Goal: Task Accomplishment & Management: Use online tool/utility

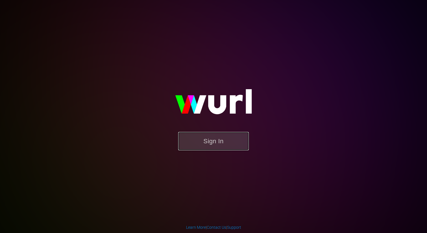
click at [211, 146] on button "Sign In" at bounding box center [213, 141] width 71 height 18
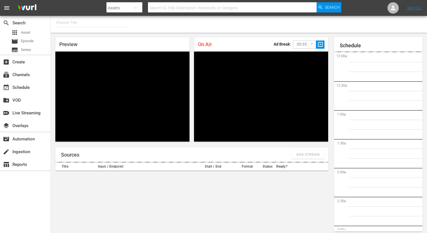
type input "FIFA+ [DEMOGRAPHIC_DATA] Local (1777)"
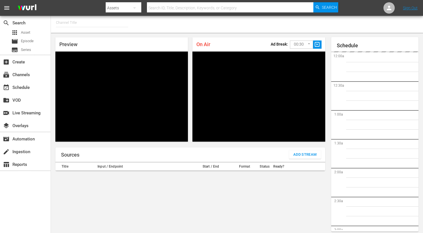
type input "FIFA+ French Local (1778)"
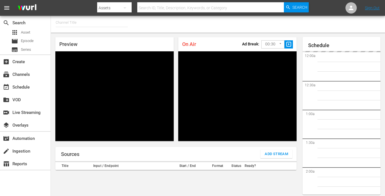
type input "FIFA+ German Local (1777)"
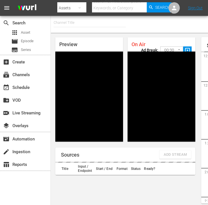
type input "FIFA+ Italian Local (1779)"
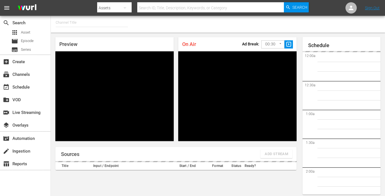
type input "FIFA+ Italian Local (1779)"
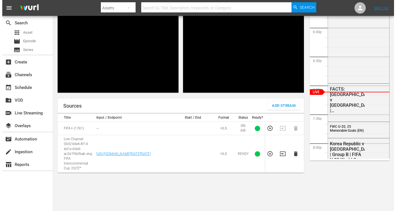
scroll to position [50, 0]
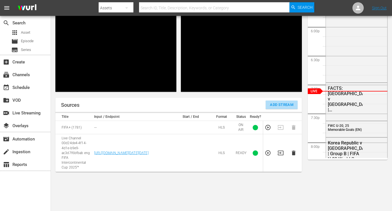
click at [266, 107] on button "Add Stream" at bounding box center [282, 104] width 32 height 8
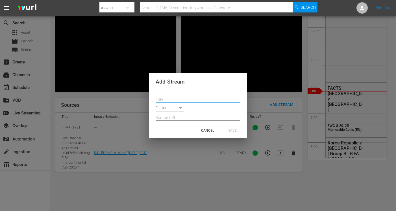
click at [165, 102] on input "text" at bounding box center [198, 99] width 85 height 8
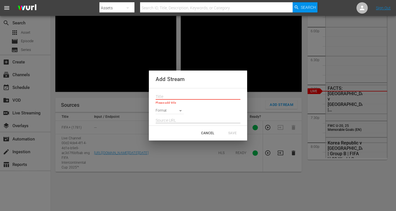
paste input "Live Channel 9eeda4a4-fe6a-40b4-b8e0-a852f4e7e29a eng FIFA U-20 World Cup [GEOG…"
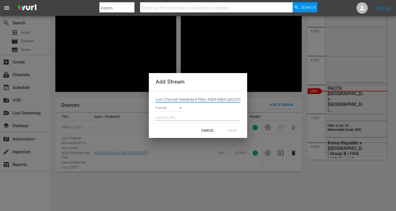
scroll to position [0, 76]
type input "Live Channel 9eeda4a4-fe6a-40b4-b8e0-a852f4e7e29a eng FIFA U-20 World Cup [GEOG…"
click at [168, 105] on body "menu Search By Assets Search ID, Title, Description, Keywords, or Category Sear…" at bounding box center [198, 55] width 396 height 211
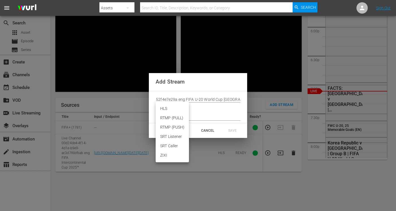
scroll to position [0, 0]
click at [168, 111] on li "HLS" at bounding box center [172, 108] width 33 height 9
type input "HLS"
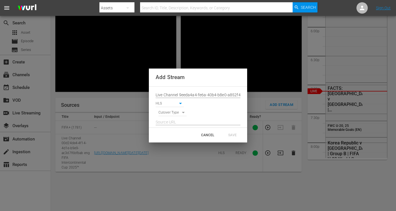
click at [167, 111] on body "menu Search By Assets Search ID, Title, Description, Keywords, or Category Sear…" at bounding box center [198, 55] width 396 height 211
click at [169, 121] on li "SIGNAL" at bounding box center [173, 122] width 29 height 9
type input "SIGNAL"
click at [167, 122] on input "text" at bounding box center [198, 122] width 85 height 8
paste input "[URL][DOMAIN_NAME][DATE][DATE]"
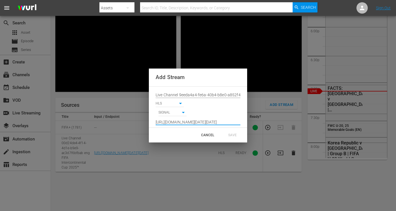
scroll to position [0, 414]
type input "[URL][DOMAIN_NAME][DATE][DATE]"
click at [233, 135] on div "SAVE" at bounding box center [232, 135] width 25 height 10
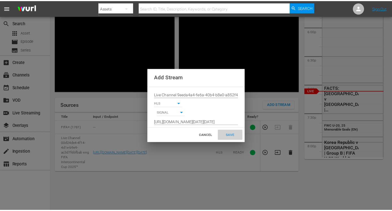
scroll to position [0, 0]
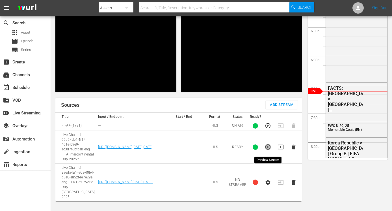
click at [265, 148] on icon "button" at bounding box center [268, 147] width 6 height 6
click at [268, 185] on icon "button" at bounding box center [268, 182] width 6 height 6
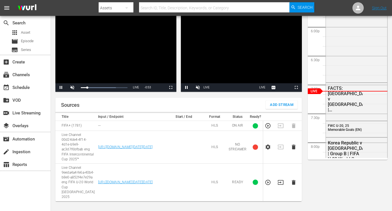
click at [268, 185] on icon "button" at bounding box center [268, 182] width 6 height 6
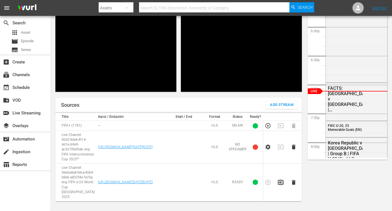
click at [280, 184] on icon "button" at bounding box center [281, 182] width 6 height 5
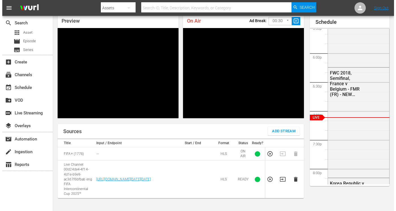
scroll to position [50, 0]
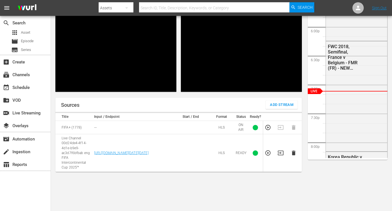
click at [272, 103] on span "Add Stream" at bounding box center [281, 104] width 23 height 7
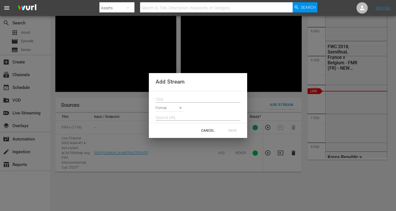
click at [173, 96] on input "text" at bounding box center [198, 99] width 85 height 8
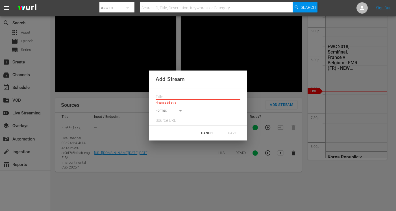
click at [163, 97] on input "text" at bounding box center [198, 96] width 85 height 8
paste input "Live Channel 9eeda4a4-fe6a-40b4-b8e0-a852f4e7e29a eng FIFA U-20 World Cup [GEOG…"
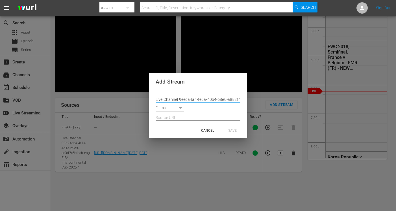
scroll to position [0, 76]
type input "Live Channel 9eeda4a4-fe6a-40b4-b8e0-a852f4e7e29a eng FIFA U-20 World Cup [GEOG…"
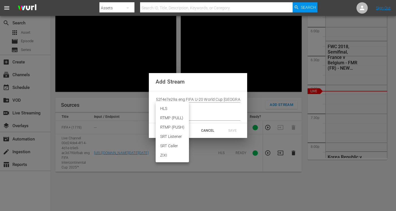
click at [168, 107] on body "menu Search By Assets Search ID, Title, Description, Keywords, or Category Sear…" at bounding box center [198, 55] width 396 height 211
click at [165, 110] on li "HLS" at bounding box center [172, 108] width 33 height 9
type input "HLS"
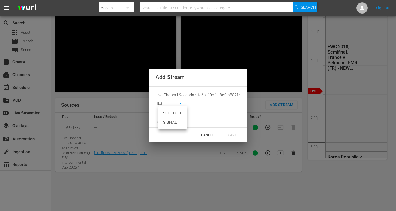
click at [168, 114] on body "menu Search By Assets Search ID, Title, Description, Keywords, or Category Sear…" at bounding box center [198, 55] width 396 height 211
click at [174, 124] on li "SIGNAL" at bounding box center [173, 122] width 29 height 9
type input "SIGNAL"
click at [173, 122] on input "text" at bounding box center [198, 122] width 85 height 8
paste input "[URL][DOMAIN_NAME][DATE][DATE]"
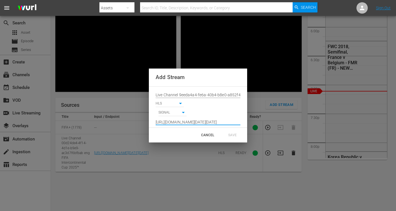
scroll to position [0, 414]
type input "[URL][DOMAIN_NAME][DATE][DATE]"
click at [233, 135] on div "SAVE" at bounding box center [232, 135] width 25 height 10
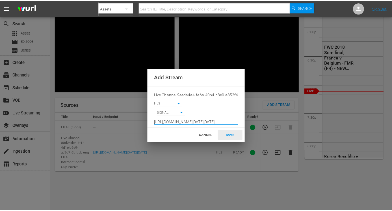
scroll to position [0, 0]
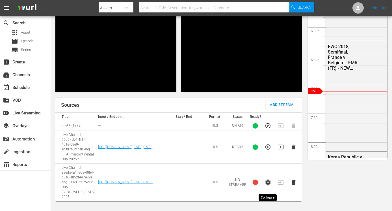
click at [268, 185] on icon "button" at bounding box center [268, 182] width 6 height 6
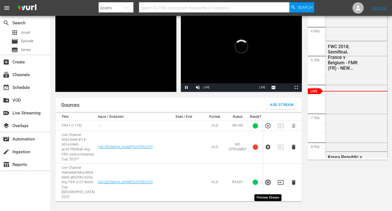
click at [266, 185] on icon "button" at bounding box center [267, 181] width 5 height 5
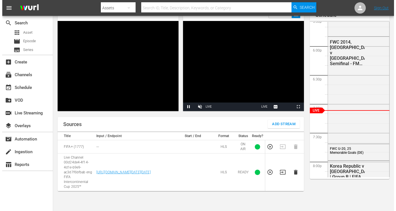
scroll to position [50, 0]
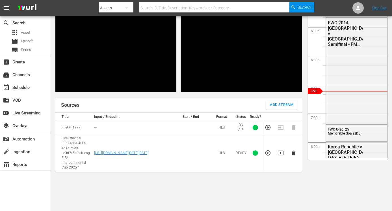
click at [275, 105] on span "Add Stream" at bounding box center [281, 104] width 23 height 7
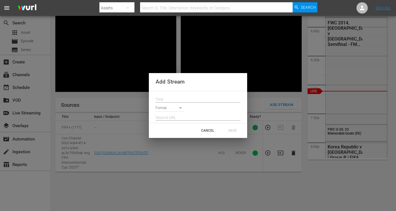
click at [275, 105] on div "Add Stream Format CANCEL SAVE" at bounding box center [198, 105] width 396 height 211
click at [187, 101] on input "text" at bounding box center [198, 99] width 85 height 8
paste input "Live Channel 9eeda4a4-fe6a-40b4-b8e0-a852f4e7e29a eng FIFA U-20 World Cup [GEOG…"
type input "Live Channel 9eeda4a4-fe6a-40b4-b8e0-a852f4e7e29a eng FIFA U-20 World Cup [GEOG…"
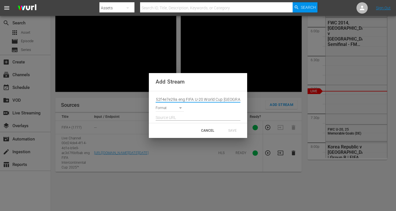
click at [178, 107] on body "menu Search By Assets Search ID, Title, Description, Keywords, or Category Sear…" at bounding box center [198, 55] width 396 height 211
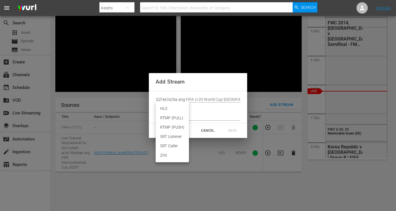
scroll to position [0, 0]
click at [171, 111] on li "HLS" at bounding box center [172, 108] width 33 height 9
type input "HLS"
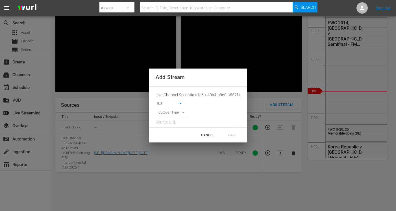
click at [173, 113] on body "menu Search By Assets Search ID, Title, Description, Keywords, or Category Sear…" at bounding box center [198, 55] width 396 height 211
click at [172, 120] on li "SIGNAL" at bounding box center [173, 122] width 29 height 9
type input "SIGNAL"
click at [171, 121] on input "text" at bounding box center [198, 122] width 85 height 8
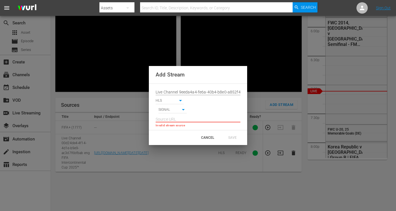
paste input "[URL][DOMAIN_NAME][DATE][DATE]"
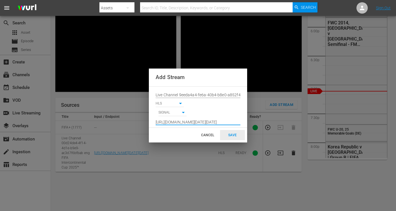
type input "[URL][DOMAIN_NAME][DATE][DATE]"
click at [231, 138] on div "SAVE" at bounding box center [232, 135] width 25 height 10
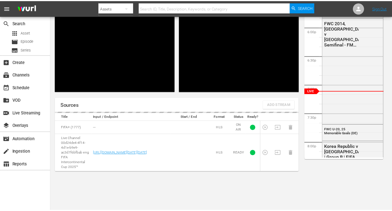
scroll to position [0, 0]
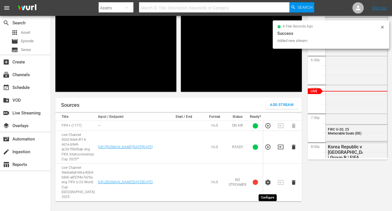
click at [270, 185] on icon "button" at bounding box center [268, 182] width 6 height 6
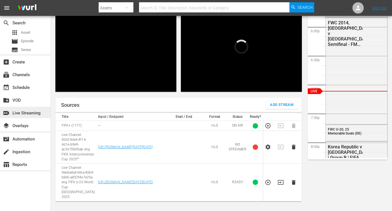
scroll to position [1013, 0]
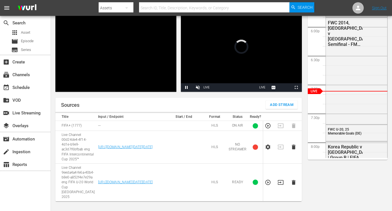
click at [267, 185] on icon "button" at bounding box center [268, 182] width 6 height 6
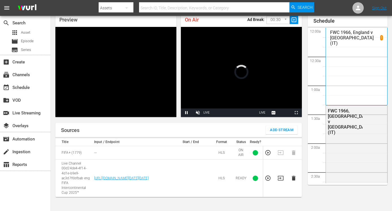
scroll to position [25, 0]
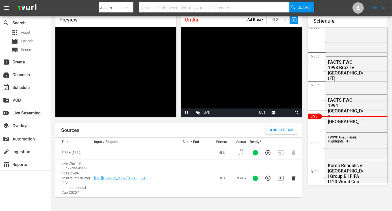
click at [267, 176] on icon "button" at bounding box center [268, 178] width 6 height 6
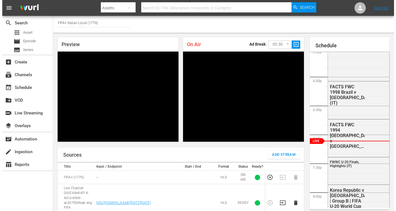
scroll to position [1013, 0]
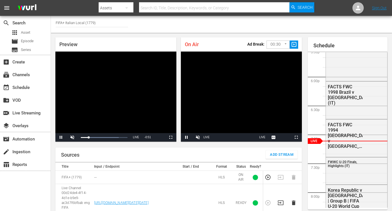
click at [290, 160] on div "Sources Add Stream" at bounding box center [178, 154] width 246 height 14
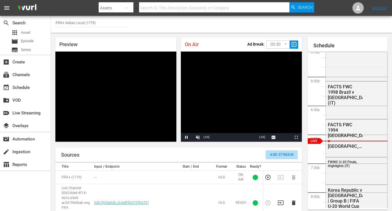
click at [288, 157] on button "Add Stream" at bounding box center [282, 154] width 32 height 8
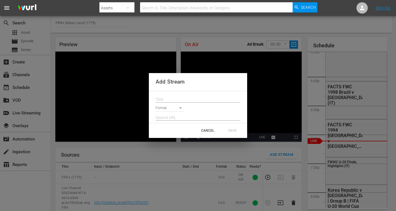
click at [208, 94] on div at bounding box center [198, 97] width 85 height 9
click at [206, 96] on input "text" at bounding box center [198, 99] width 85 height 8
paste input "Live Channel 9eeda4a4-fe6a-40b4-b8e0-a852f4e7e29a eng FIFA U-20 World Cup [GEOG…"
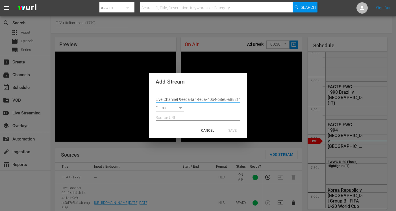
scroll to position [0, 76]
type input "Live Channel 9eeda4a4-fe6a-40b4-b8e0-a852f4e7e29a eng FIFA U-20 World Cup [GEOG…"
click at [175, 108] on body "menu Search By Assets Search ID, Title, Description, Keywords, or Category Sear…" at bounding box center [198, 105] width 396 height 211
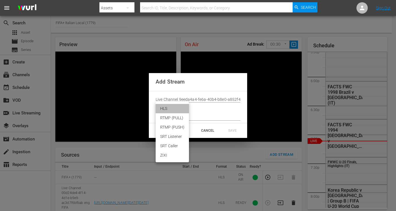
click at [171, 111] on li "HLS" at bounding box center [172, 108] width 33 height 9
type input "HLS"
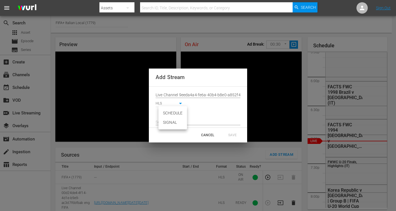
click at [170, 112] on body "menu Search By Assets Search ID, Title, Description, Keywords, or Category Sear…" at bounding box center [198, 105] width 396 height 211
click at [172, 122] on li "SIGNAL" at bounding box center [173, 122] width 29 height 9
type input "SIGNAL"
click at [173, 122] on input "text" at bounding box center [198, 122] width 85 height 8
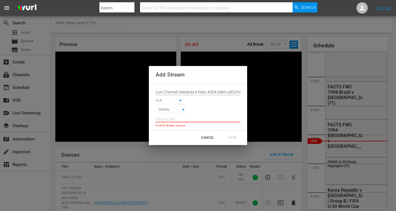
paste input "[URL][DOMAIN_NAME][DATE][DATE]"
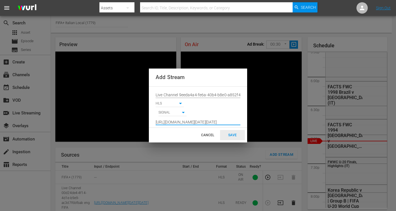
type input "[URL][DOMAIN_NAME][DATE][DATE]"
click at [230, 136] on div "SAVE" at bounding box center [232, 135] width 25 height 10
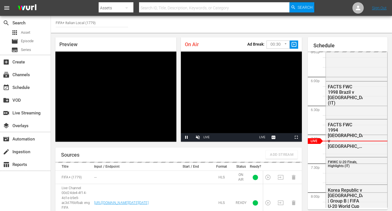
scroll to position [50, 0]
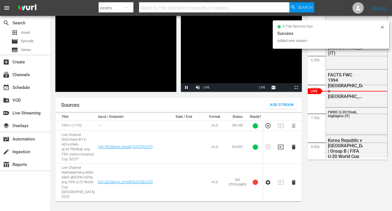
click at [268, 185] on icon "button" at bounding box center [268, 182] width 6 height 6
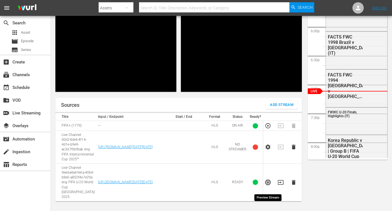
click at [269, 185] on icon "button" at bounding box center [268, 182] width 6 height 6
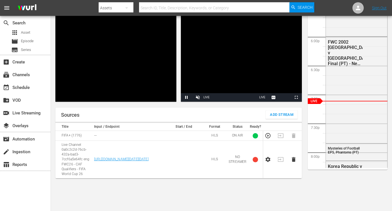
scroll to position [50, 0]
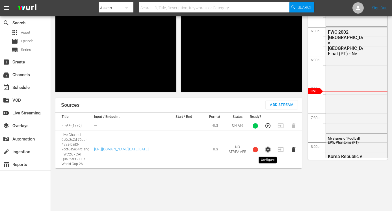
click at [268, 146] on icon "button" at bounding box center [268, 149] width 6 height 6
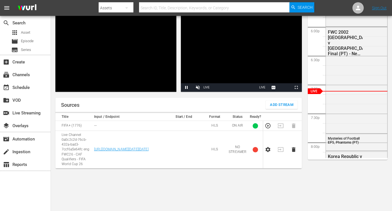
click at [269, 100] on div "Sources Add Stream" at bounding box center [178, 105] width 246 height 14
click at [270, 102] on span "Add Stream" at bounding box center [281, 104] width 23 height 7
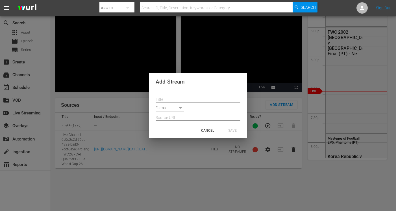
click at [186, 102] on input "text" at bounding box center [198, 99] width 85 height 8
paste input "Live Channel 9eeda4a4-fe6a-40b4-b8e0-a852f4e7e29a eng FIFA U-20 World Cup [GEOG…"
type input "Live Channel 9eeda4a4-fe6a-40b4-b8e0-a852f4e7e29a eng FIFA U-20 World Cup [GEOG…"
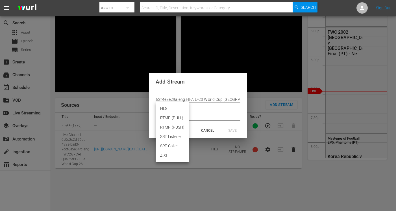
scroll to position [0, 0]
click at [174, 109] on body "menu Search By Assets Search ID, Title, Description, Keywords, or Category Sear…" at bounding box center [198, 55] width 396 height 211
click at [171, 110] on li "HLS" at bounding box center [172, 108] width 33 height 9
type input "HLS"
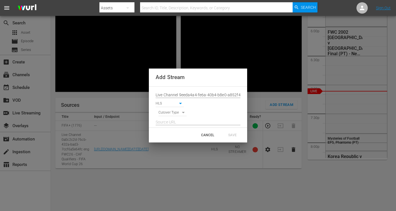
click at [171, 112] on body "menu Search By Assets Search ID, Title, Description, Keywords, or Category Sear…" at bounding box center [198, 55] width 396 height 211
click at [174, 125] on li "SIGNAL" at bounding box center [173, 122] width 29 height 9
type input "SIGNAL"
click at [173, 122] on input "text" at bounding box center [198, 122] width 85 height 8
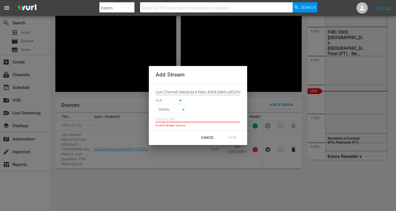
paste input "[URL][DOMAIN_NAME][DATE][DATE]"
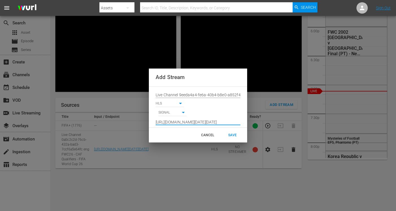
scroll to position [0, 414]
type input "[URL][DOMAIN_NAME][DATE][DATE]"
click at [242, 134] on div "SAVE" at bounding box center [232, 135] width 25 height 10
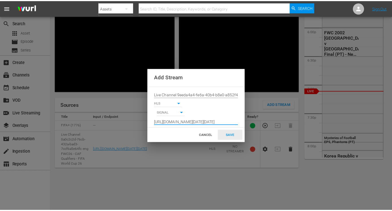
scroll to position [0, 0]
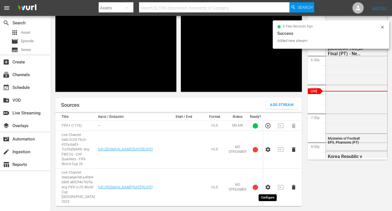
click at [265, 185] on icon "button" at bounding box center [268, 187] width 6 height 6
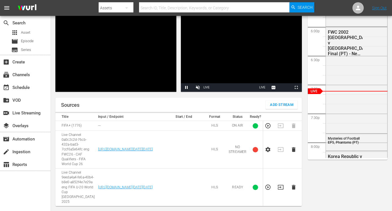
click at [271, 189] on td at bounding box center [269, 187] width 13 height 38
click at [269, 187] on icon "button" at bounding box center [268, 187] width 6 height 6
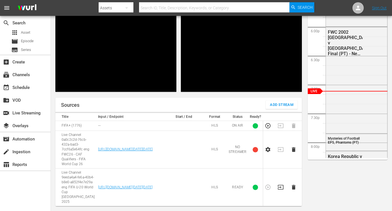
scroll to position [1013, 0]
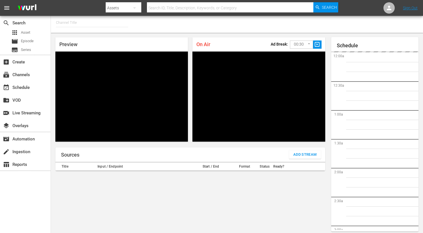
type input "FIFA+ Spanish Global (1780)"
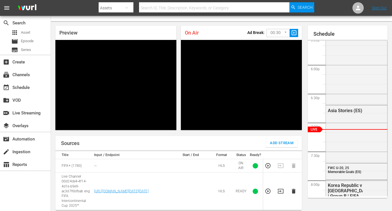
scroll to position [12, 0]
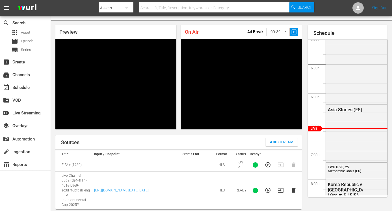
click at [268, 190] on icon "button" at bounding box center [267, 189] width 5 height 5
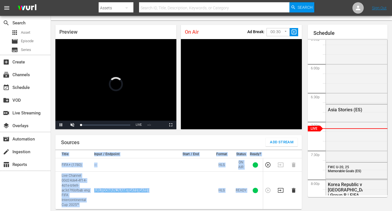
click at [268, 190] on td at bounding box center [269, 190] width 13 height 38
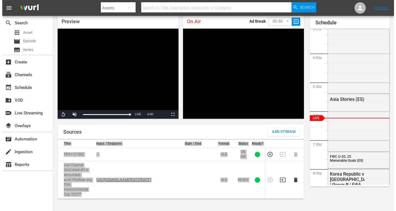
scroll to position [33, 0]
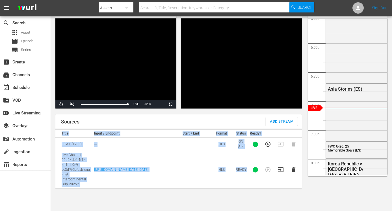
click at [277, 122] on span "Add Stream" at bounding box center [281, 121] width 23 height 7
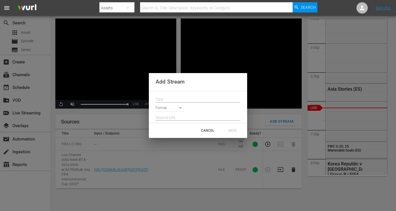
click at [186, 94] on div at bounding box center [198, 97] width 85 height 9
click at [185, 97] on input "text" at bounding box center [198, 99] width 85 height 8
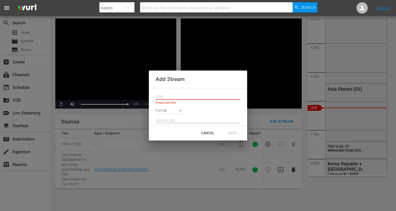
paste input "Live Channel 9eeda4a4-fe6a-40b4-b8e0-a852f4e7e29a eng FIFA U-20 World Cup [GEOG…"
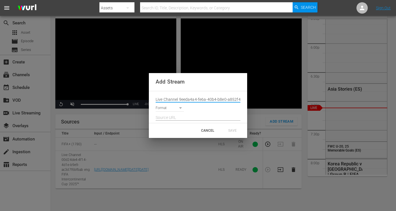
scroll to position [0, 76]
type input "Live Channel 9eeda4a4-fe6a-40b4-b8e0-a852f4e7e29a eng FIFA U-20 World Cup [GEOG…"
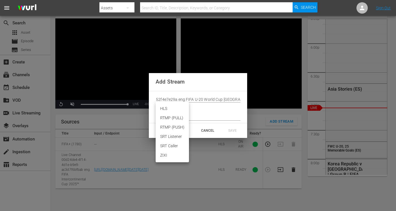
click at [176, 107] on body "menu Search By Assets Search ID, Title, Description, Keywords, or Category Sear…" at bounding box center [198, 72] width 396 height 211
click at [169, 108] on li "HLS" at bounding box center [172, 108] width 33 height 9
type input "HLS"
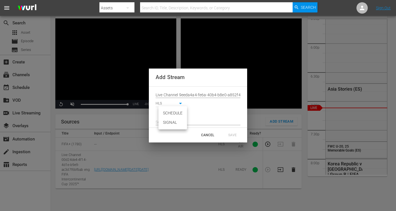
click at [175, 112] on body "menu Search By Assets Search ID, Title, Description, Keywords, or Category Sear…" at bounding box center [198, 72] width 396 height 211
click at [176, 120] on li "SIGNAL" at bounding box center [173, 122] width 29 height 9
type input "SIGNAL"
click at [176, 120] on input "text" at bounding box center [198, 122] width 85 height 8
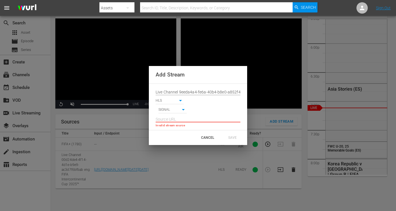
paste input "[URL][DOMAIN_NAME][DATE][DATE]"
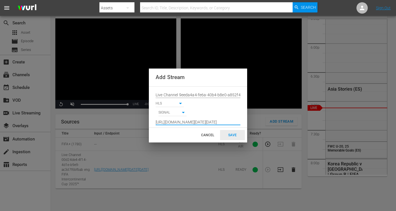
type input "[URL][DOMAIN_NAME][DATE][DATE]"
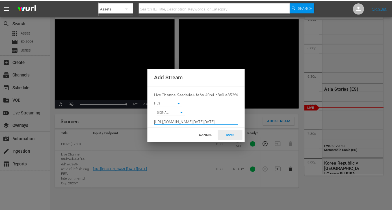
scroll to position [0, 0]
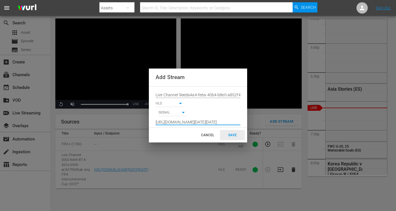
click at [222, 131] on div "SAVE" at bounding box center [232, 135] width 25 height 10
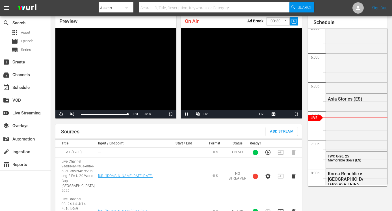
scroll to position [50, 0]
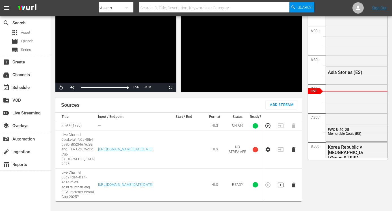
click at [294, 149] on icon "button" at bounding box center [294, 149] width 4 height 5
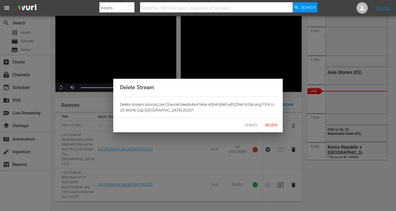
click at [272, 127] on span "Delete" at bounding box center [272, 125] width 14 height 6
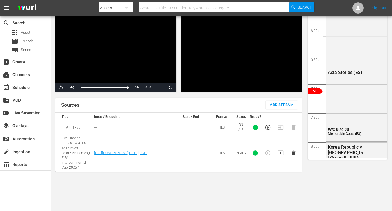
click at [286, 107] on span "Add Stream" at bounding box center [281, 104] width 23 height 7
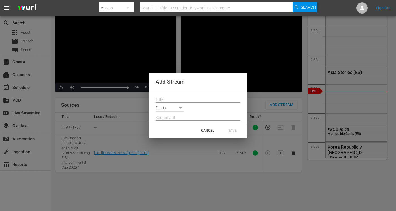
click at [206, 99] on input "text" at bounding box center [198, 99] width 85 height 8
paste input "Live Channel 9eeda4a4-fe6a-40b4-b8e0-a852f4e7e29a eng FIFA U-20 World Cup [GEOG…"
type input "Live Channel 9eeda4a4-fe6a-40b4-b8e0-a852f4e7e29a eng FIFA U-20 World Cup [GEOG…"
click at [163, 110] on body "menu Search By Assets Search ID, Title, Description, Keywords, or Category Sear…" at bounding box center [198, 55] width 396 height 211
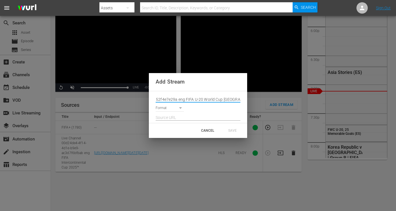
scroll to position [0, 0]
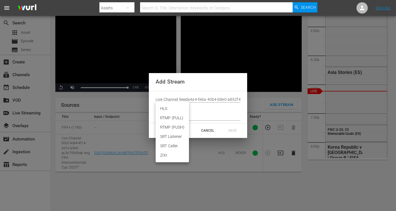
click at [175, 112] on li "HLS" at bounding box center [172, 108] width 33 height 9
type input "HLS"
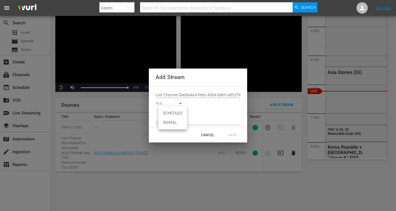
click at [172, 111] on body "menu Search By Assets Search ID, Title, Description, Keywords, or Category Sear…" at bounding box center [198, 55] width 396 height 211
click at [171, 120] on li "SIGNAL" at bounding box center [173, 122] width 29 height 9
type input "SIGNAL"
click at [171, 123] on input "text" at bounding box center [198, 122] width 85 height 8
paste input "[URL][DOMAIN_NAME][DATE][DATE]"
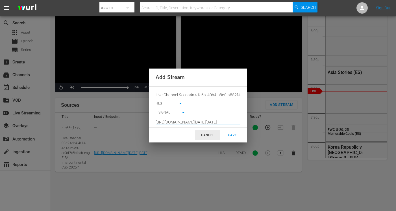
scroll to position [0, 414]
type input "[URL][DOMAIN_NAME][DATE][DATE]"
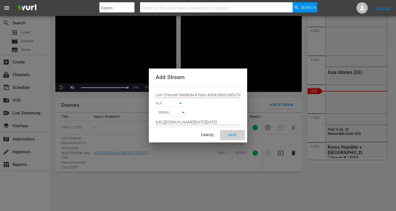
click at [230, 135] on div "SAVE" at bounding box center [232, 135] width 25 height 10
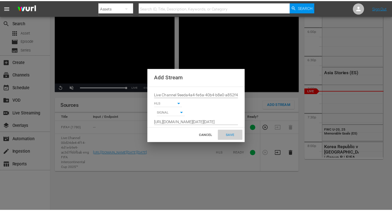
scroll to position [0, 0]
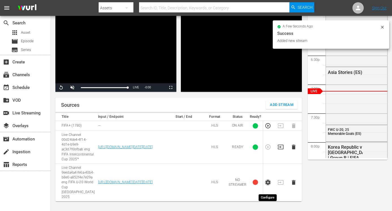
click at [265, 185] on icon "button" at bounding box center [268, 182] width 6 height 6
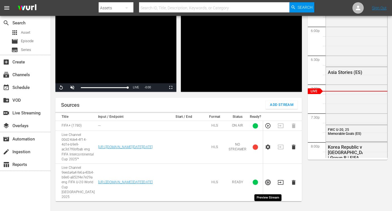
click at [267, 185] on icon "button" at bounding box center [267, 181] width 5 height 5
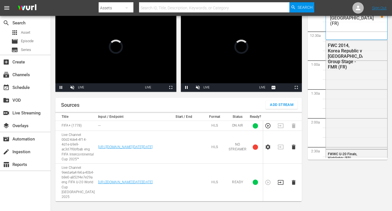
scroll to position [1013, 0]
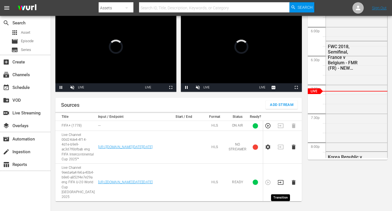
click at [279, 185] on icon "button" at bounding box center [281, 182] width 6 height 6
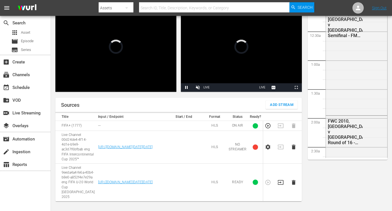
scroll to position [1013, 0]
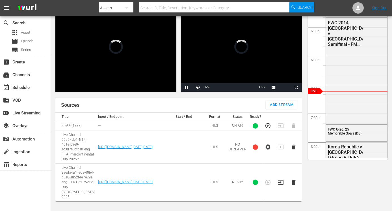
click at [281, 185] on icon "button" at bounding box center [281, 182] width 6 height 6
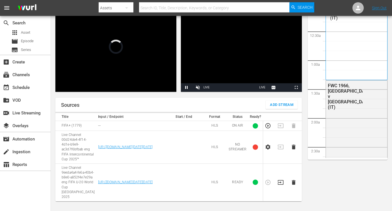
scroll to position [1013, 0]
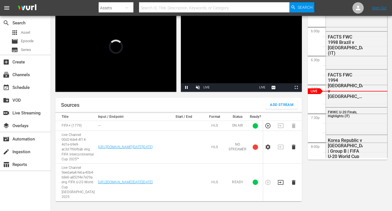
click at [283, 184] on icon "button" at bounding box center [281, 182] width 6 height 5
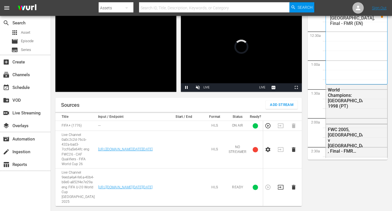
scroll to position [1013, 0]
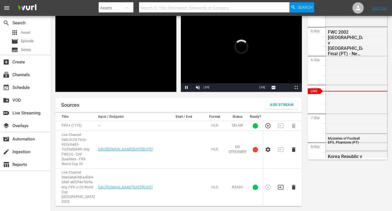
click at [283, 187] on icon "button" at bounding box center [281, 187] width 6 height 6
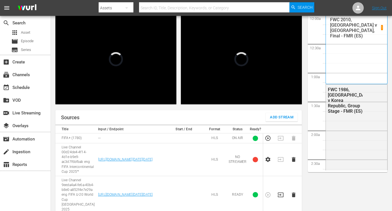
scroll to position [1014, 0]
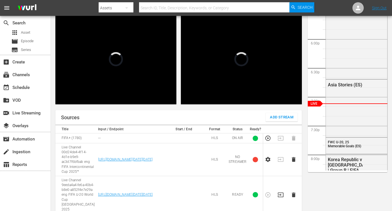
click at [280, 195] on td at bounding box center [282, 195] width 13 height 38
click at [280, 198] on icon "button" at bounding box center [281, 194] width 6 height 6
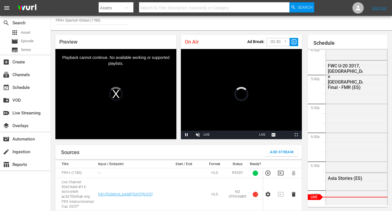
scroll to position [0, 0]
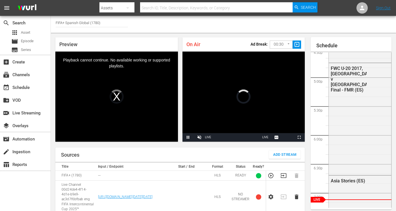
click at [269, 41] on body "menu Search By Assets Search ID, Title, Description, Keywords, or Category Sear…" at bounding box center [198, 105] width 396 height 211
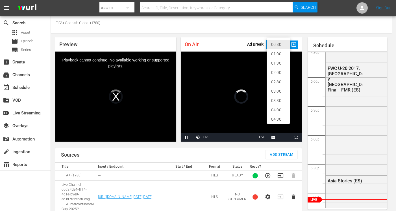
click at [276, 73] on li "02:00" at bounding box center [278, 72] width 23 height 9
type input "120"
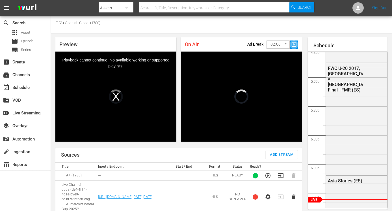
click at [296, 43] on span "slideshow_sharp" at bounding box center [294, 44] width 7 height 7
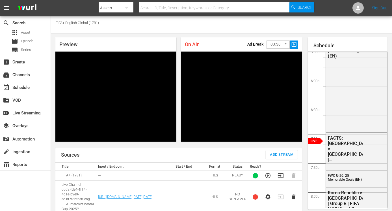
click at [288, 45] on body "menu Search By Assets Search ID, Title, Description, Keywords, or Category Sear…" at bounding box center [196, 105] width 392 height 211
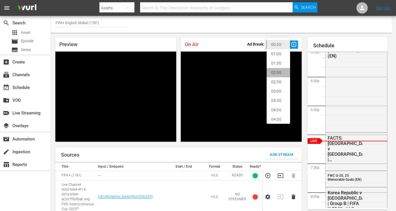
click at [281, 73] on li "02:00" at bounding box center [278, 72] width 23 height 9
type input "120"
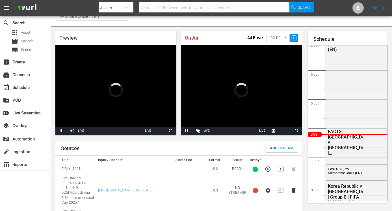
scroll to position [12, 0]
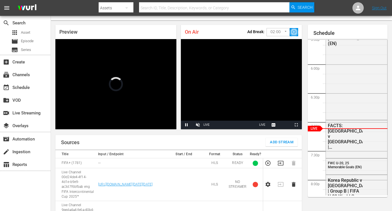
click at [294, 34] on span "slideshow_sharp" at bounding box center [294, 32] width 7 height 7
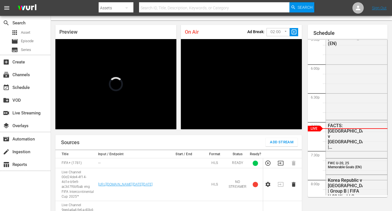
scroll to position [1013, 0]
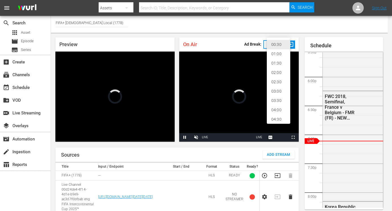
click at [276, 47] on body "menu Search By Assets Search ID, Title, Description, Keywords, or Category Sear…" at bounding box center [196, 105] width 392 height 211
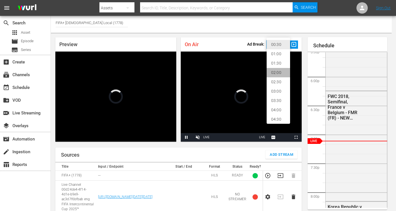
click at [277, 73] on li "02:00" at bounding box center [278, 72] width 23 height 9
type input "120"
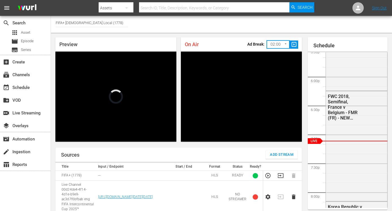
click at [293, 44] on span "slideshow_sharp" at bounding box center [294, 44] width 7 height 7
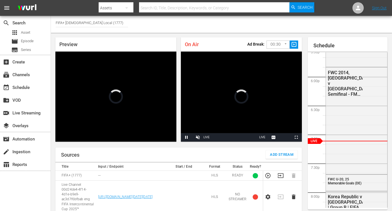
click at [272, 45] on body "menu Search By Assets Search ID, Title, Description, Keywords, or Category Sear…" at bounding box center [196, 105] width 392 height 211
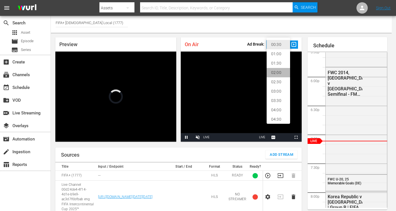
click at [275, 75] on li "02:00" at bounding box center [278, 72] width 23 height 9
type input "120"
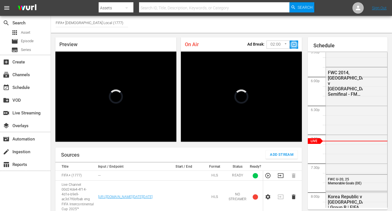
click at [294, 45] on span "slideshow_sharp" at bounding box center [294, 44] width 7 height 7
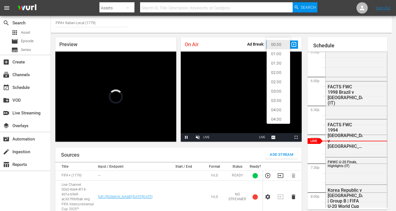
click at [274, 42] on body "menu Search By Assets Search ID, Title, Description, Keywords, or Category Sear…" at bounding box center [198, 105] width 396 height 211
click at [279, 71] on li "02:00" at bounding box center [278, 72] width 23 height 9
type input "120"
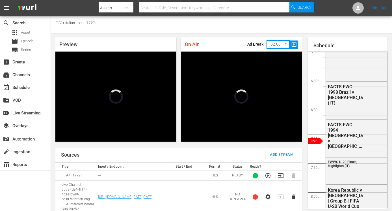
click at [295, 44] on span "slideshow_sharp" at bounding box center [294, 44] width 7 height 7
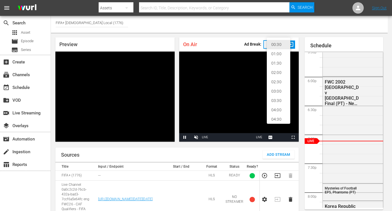
click at [273, 47] on body "menu Search By Assets Search ID, Title, Description, Keywords, or Category Sear…" at bounding box center [196, 105] width 392 height 211
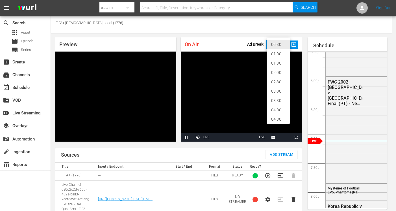
click at [276, 74] on li "02:00" at bounding box center [278, 72] width 23 height 9
type input "120"
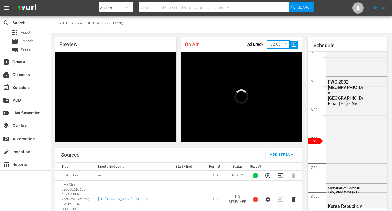
click at [294, 42] on span "slideshow_sharp" at bounding box center [294, 44] width 7 height 7
